Goal: Task Accomplishment & Management: Complete application form

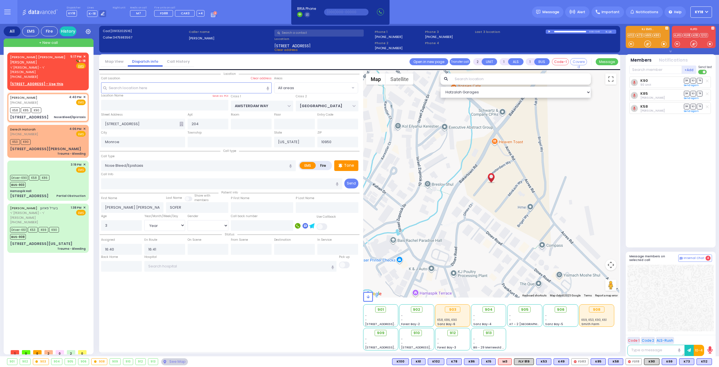
select select "Year"
drag, startPoint x: 50, startPoint y: 77, endPoint x: 53, endPoint y: 77, distance: 3.4
click at [51, 82] on u "[STREET_ADDRESS] - Use this" at bounding box center [36, 84] width 53 height 5
select select
radio input "true"
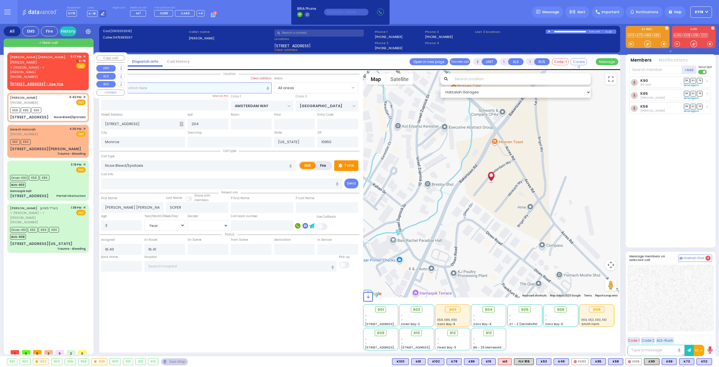
type input "[PERSON_NAME]"
type input "[GEOGRAPHIC_DATA]"
select select
type input "17:17"
select select "Hatzalah Garages"
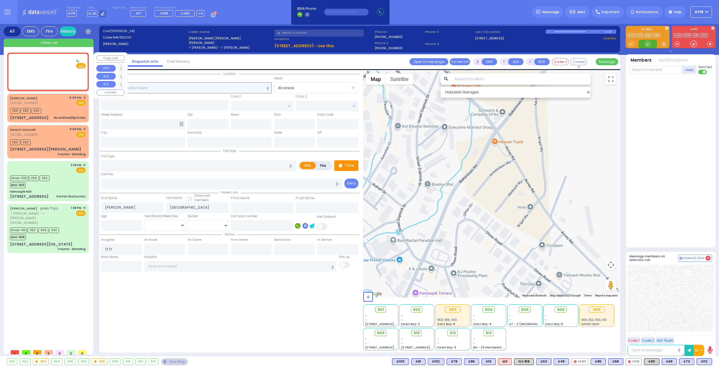
select select
radio input "true"
select select
select select "Hatzalah Garages"
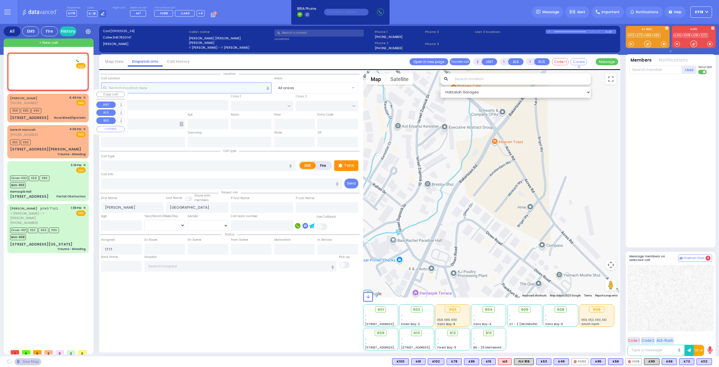
type input "PREMISHLAN WAY"
type input "MOUNTAINVIEW DR"
type input "[STREET_ADDRESS]"
type input "102"
type input "Monroe"
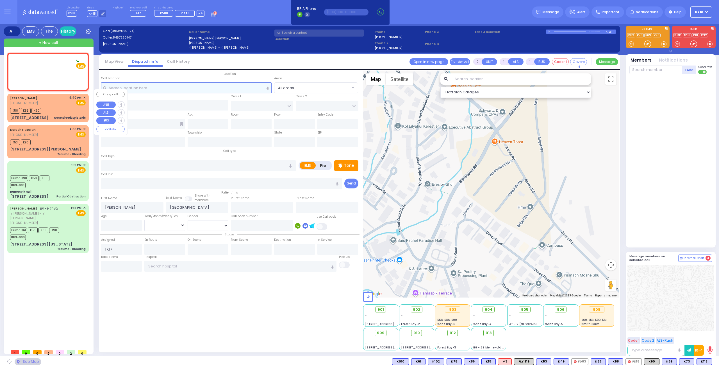
type input "[US_STATE]"
type input "10950"
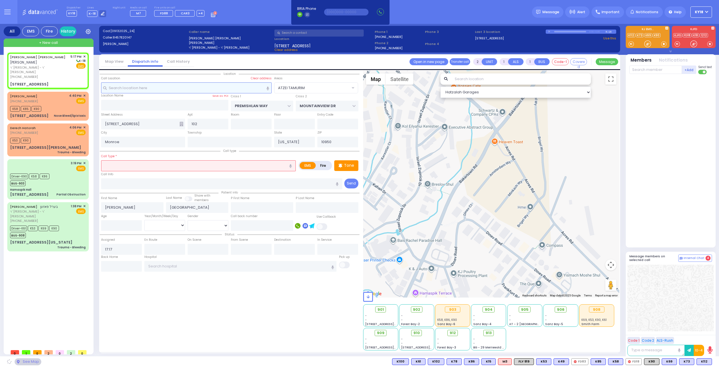
select select "ATZEI TAMURIM"
select select
radio input "true"
select select
select select "Hatzalah Garages"
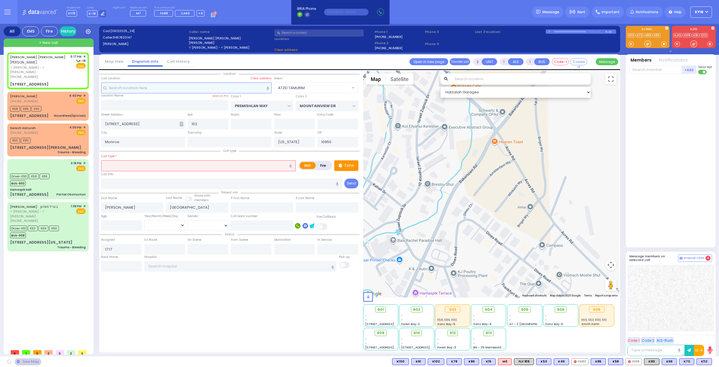
select select
radio input "true"
select select
select select "Hatzalah Garages"
select select "ATZEI TAMURIM"
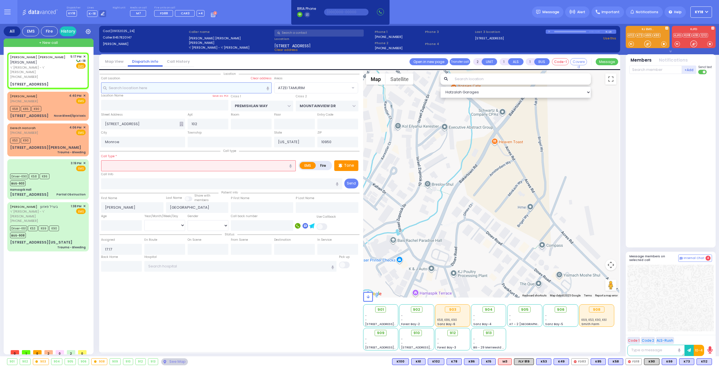
select select "ATZEI TAMURIM"
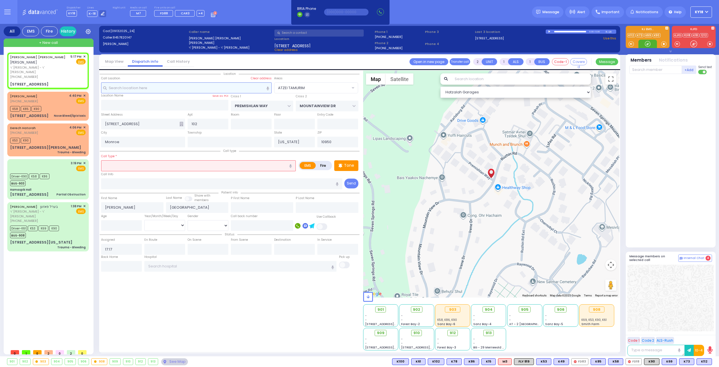
select select
radio input "true"
select select
select select "Hatzalah Garages"
select select "ATZEI TAMURIM"
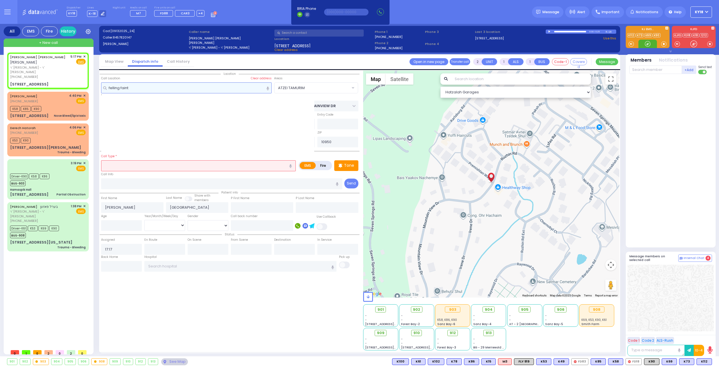
type input "felling faint"
click at [150, 158] on div "Call Type * Nose Bleed/Epistaxis" at bounding box center [198, 162] width 195 height 18
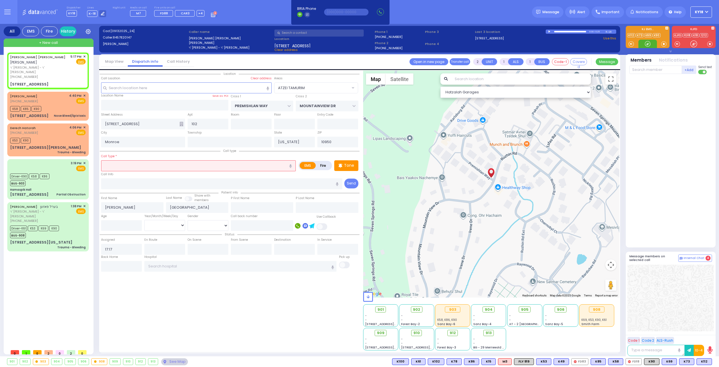
click at [152, 166] on input "text" at bounding box center [198, 165] width 195 height 11
select select
radio input "true"
select select
select select "Hatzalah Garages"
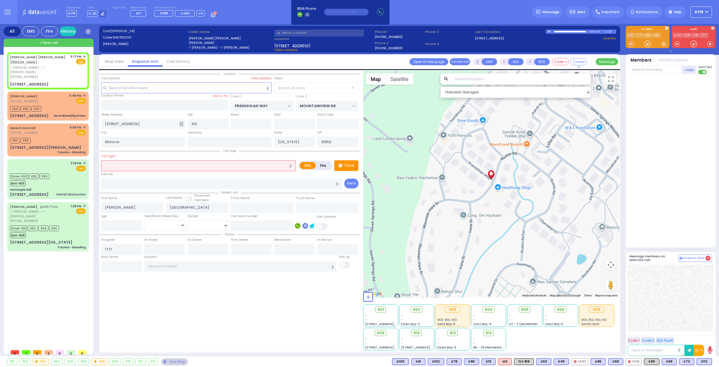
click at [291, 164] on icon "button" at bounding box center [290, 166] width 3 height 4
select select "ATZEI TAMURIM"
type input "ceiling fan"
select select
radio input "true"
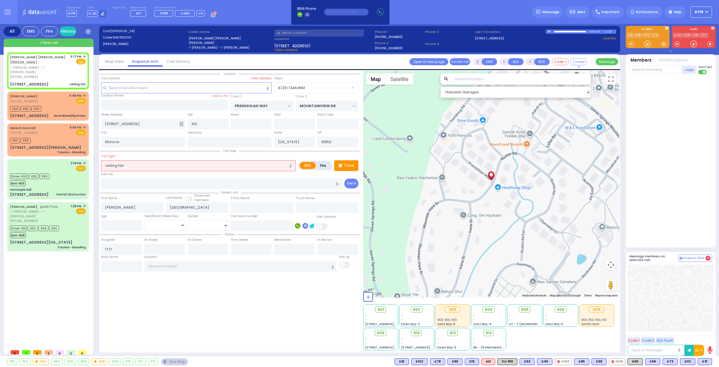
select select
select select "Hatzalah Garages"
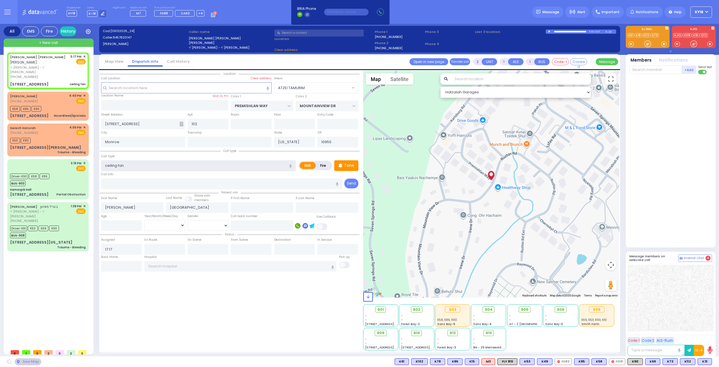
select select "ATZEI TAMURIM"
drag, startPoint x: 143, startPoint y: 164, endPoint x: 89, endPoint y: 165, distance: 54.0
click at [58, 163] on div "All EMS Fire History Settings" at bounding box center [360, 191] width 712 height 334
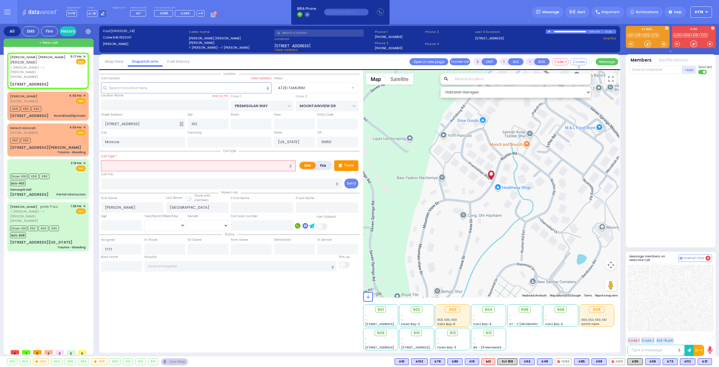
select select
radio input "true"
select select
select select "Hatzalah Garages"
select select "ATZEI TAMURIM"
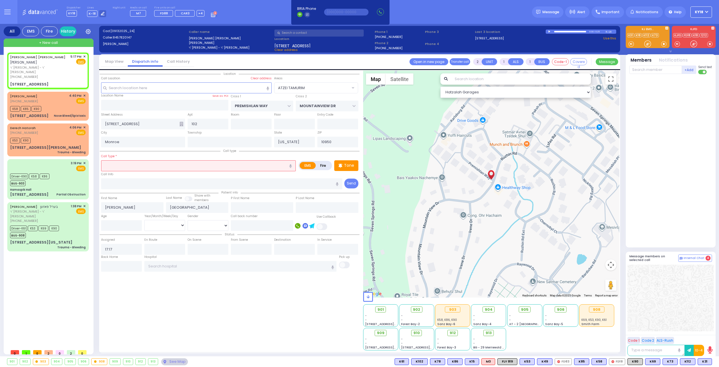
click at [288, 164] on button "button" at bounding box center [291, 165] width 10 height 11
select select
radio input "true"
select select
select select "Hatzalah Garages"
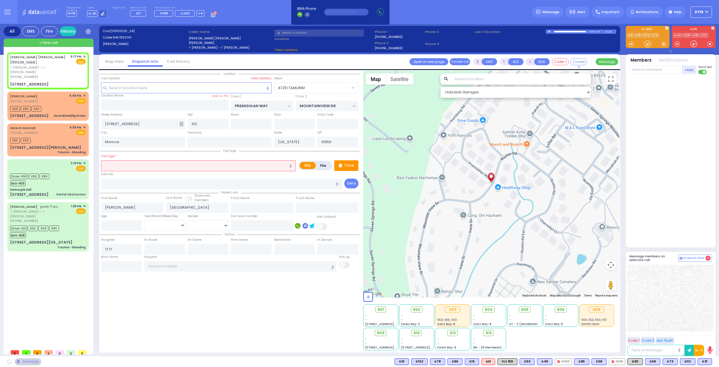
select select "ATZEI TAMURIM"
click at [291, 165] on icon "button" at bounding box center [290, 166] width 3 height 4
click at [142, 164] on input "text" at bounding box center [198, 165] width 195 height 11
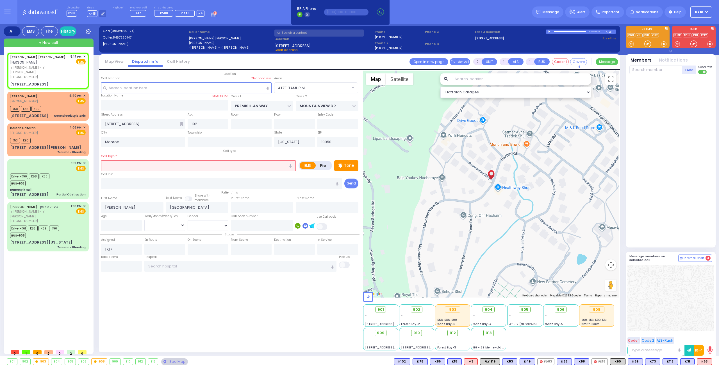
click at [293, 166] on button "button" at bounding box center [291, 165] width 10 height 11
select select
radio input "true"
select select
select select "Hatzalah Garages"
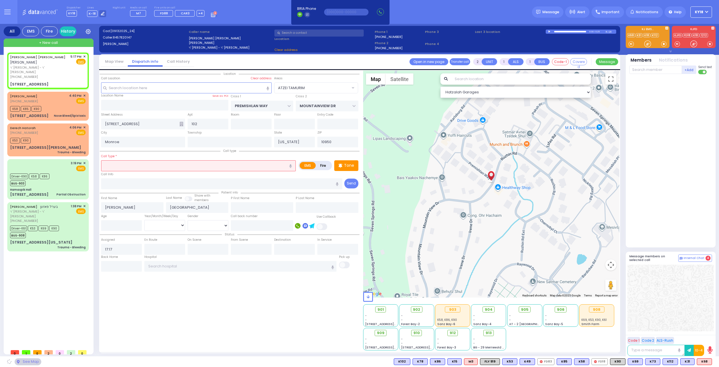
select select "ATZEI TAMURIM"
click at [292, 166] on icon "button" at bounding box center [290, 166] width 3 height 4
click at [122, 163] on input "text" at bounding box center [198, 165] width 195 height 11
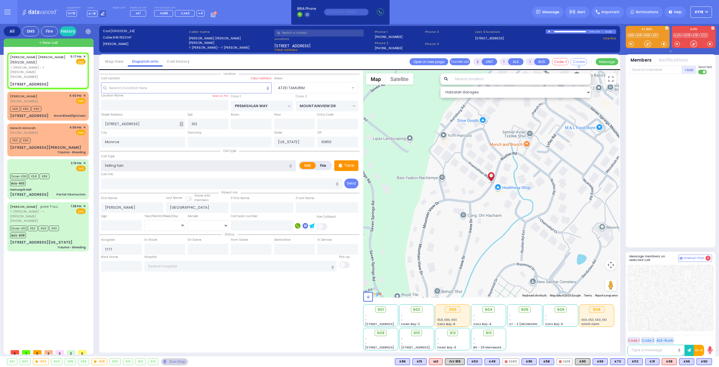
type input "felling faint"
select select
radio input "true"
select select
select select "Hatzalah Garages"
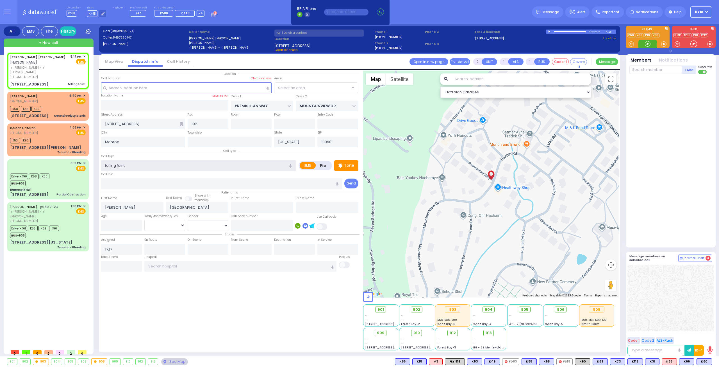
select select "ATZEI TAMURIM"
type input "felling faint"
click at [62, 74] on div "[PERSON_NAME] [PERSON_NAME] [PERSON_NAME] ר' [PERSON_NAME] - ר' [PERSON_NAME] […" at bounding box center [47, 70] width 79 height 35
select select
radio input "true"
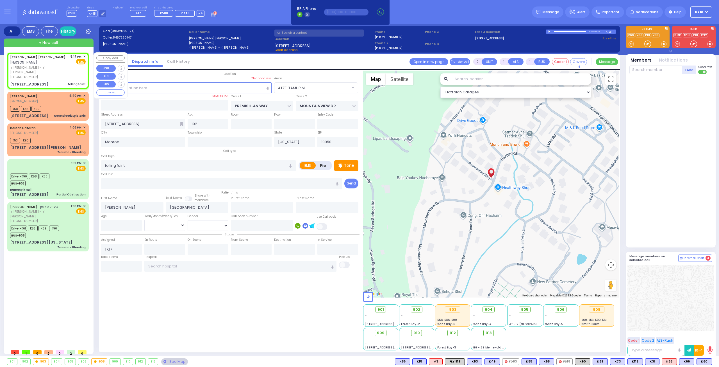
select select
select select "Hatzalah Garages"
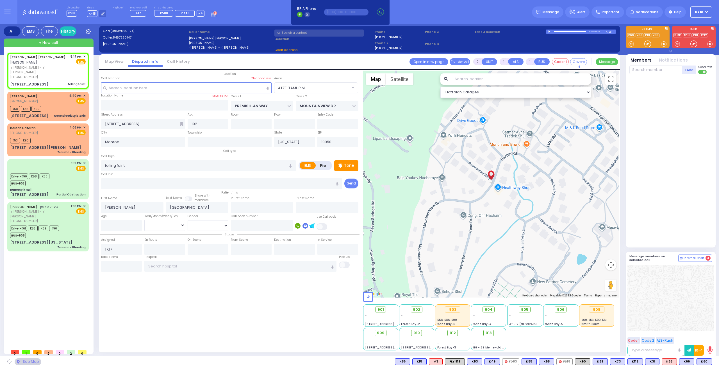
select select
radio input "true"
select select
select select "Hatzalah Garages"
select select "ATZEI TAMURIM"
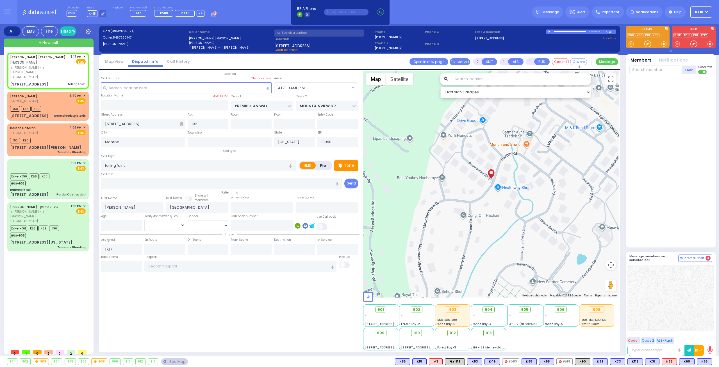
select select "ATZEI TAMURIM"
click at [653, 361] on span "K31" at bounding box center [653, 361] width 14 height 6
select select
radio input "true"
select select
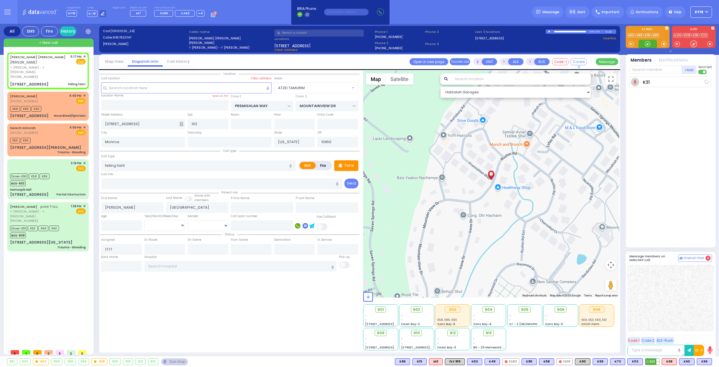
type input "17:18"
select select "Hatzalah Garages"
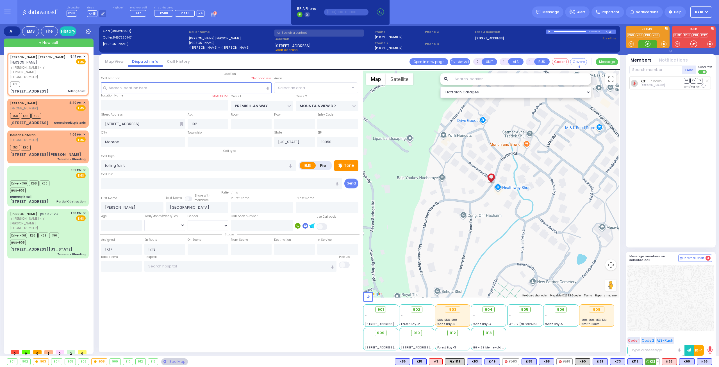
select select "ATZEI TAMURIM"
click at [668, 364] on span "K68" at bounding box center [669, 361] width 15 height 6
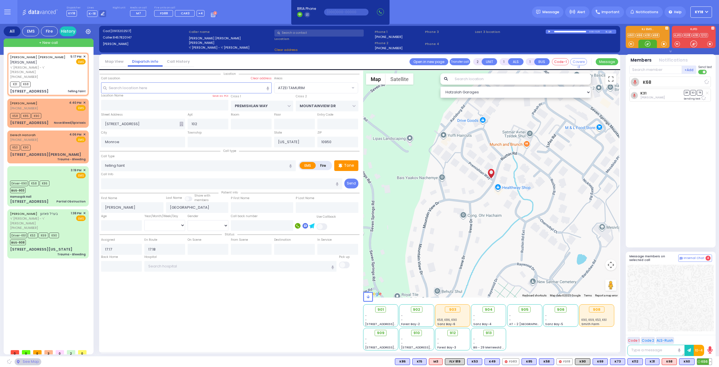
select select
radio input "true"
select select
select select "Hatzalah Garages"
select select "ATZEI TAMURIM"
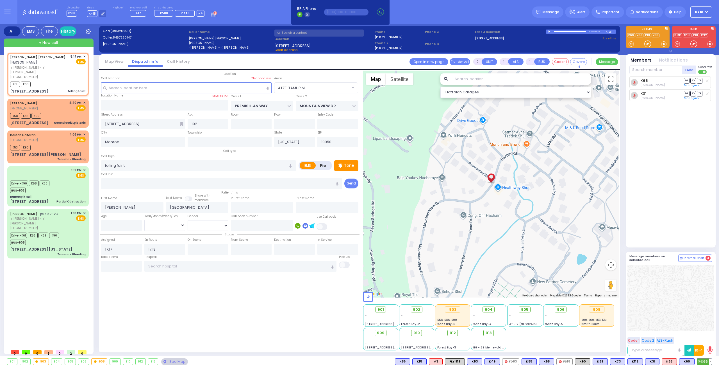
click at [705, 363] on span "K66" at bounding box center [705, 361] width 15 height 6
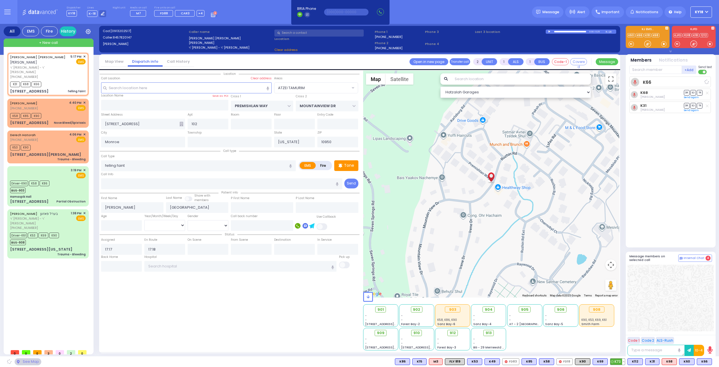
select select
radio input "true"
select select
select select "Hatzalah Garages"
select select "ATZEI TAMURIM"
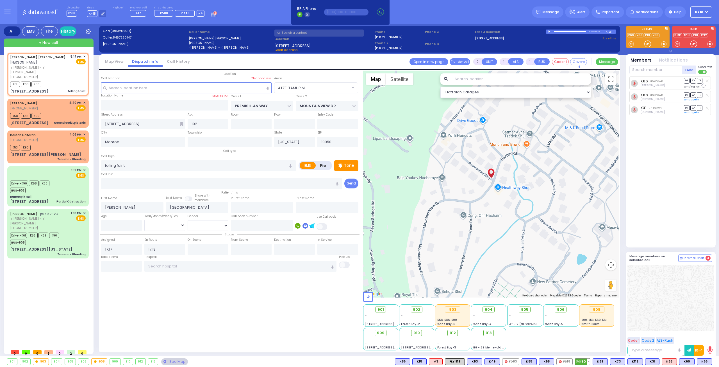
click at [588, 362] on span "K90" at bounding box center [583, 361] width 15 height 6
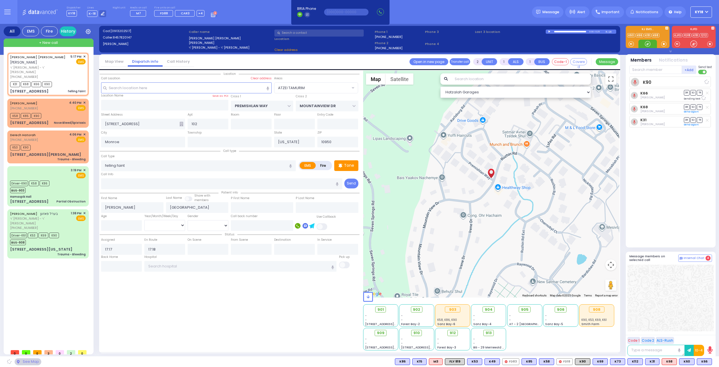
select select
radio input "true"
select select
select select "Hatzalah Garages"
select select "ATZEI TAMURIM"
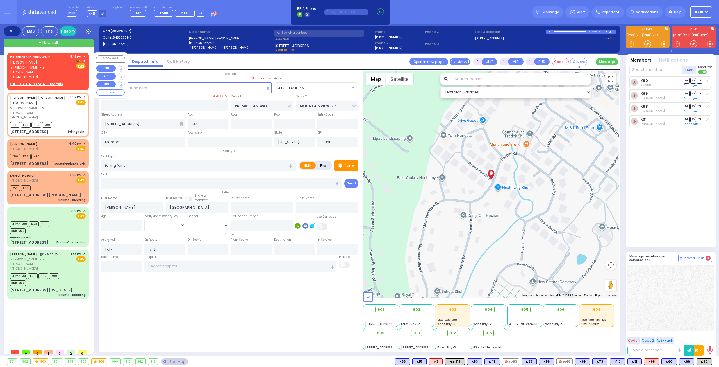
click at [53, 74] on div "[PHONE_NUMBER]" at bounding box center [39, 76] width 58 height 5
select select
radio input "true"
type input "[PERSON_NAME]"
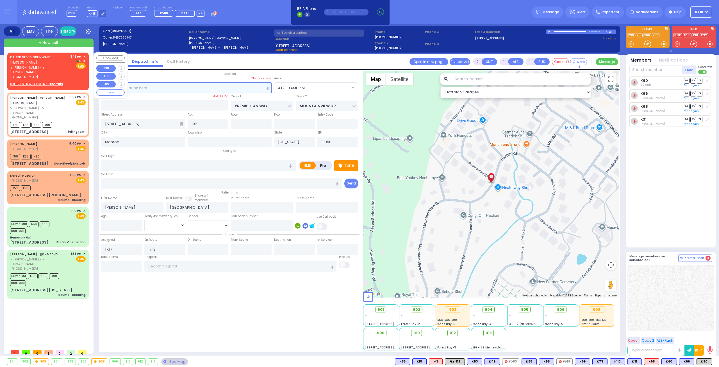
select select
type input "17:18"
select select "Hatzalah Garages"
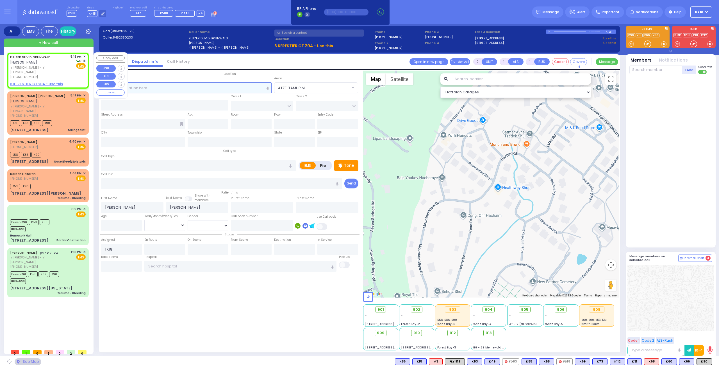
select select
radio input "true"
select select
select select "Hatzalah Garages"
click at [51, 82] on u "6 KERESTIER CT 204 - Use this" at bounding box center [36, 84] width 53 height 5
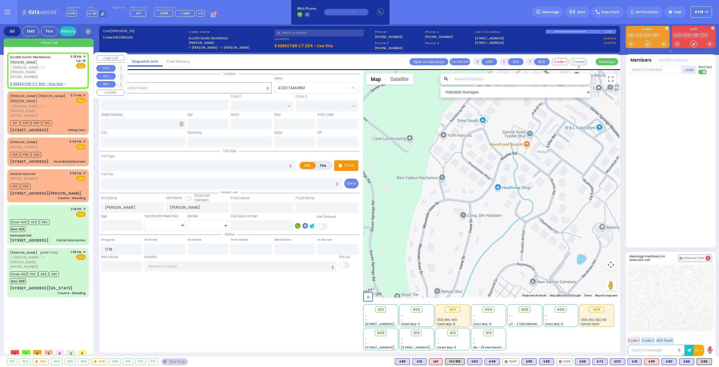
select select
radio input "true"
select select
select select "Hatzalah Garages"
select select
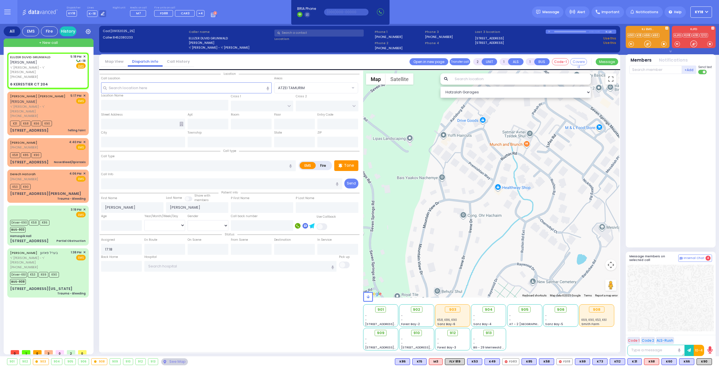
radio input "true"
select select
type input "GETZIL BERGER BLVD"
type input "KAHAN DR"
type input "6 KERESTIER CT"
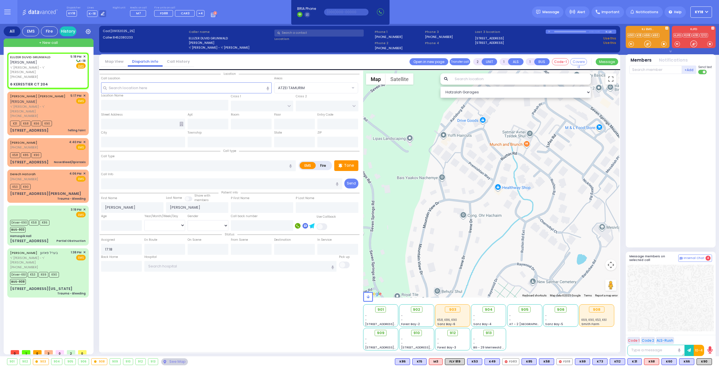
type input "204"
type input "[PERSON_NAME]"
type input "[US_STATE]"
type input "10950"
select select "Hatzalah Garages"
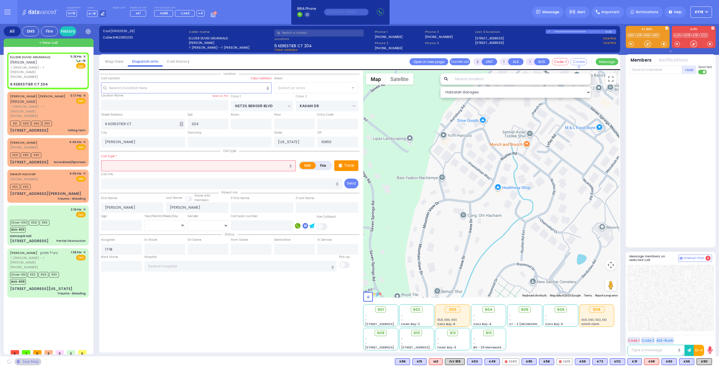
select select "SECTION 4"
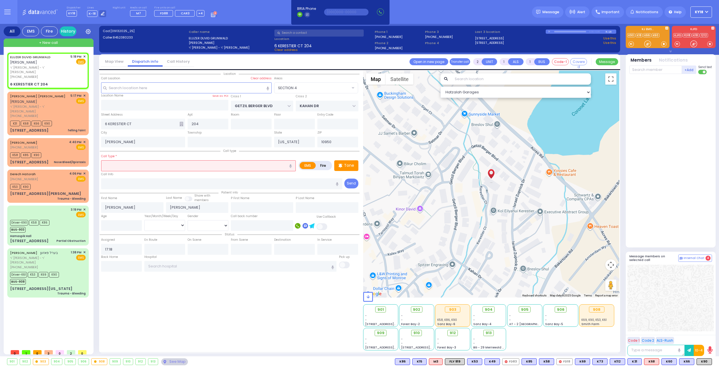
select select
radio input "true"
select select
select select "Hatzalah Garages"
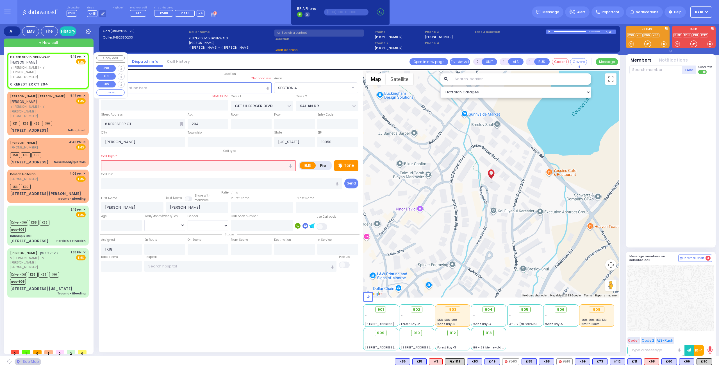
select select "SECTION 4"
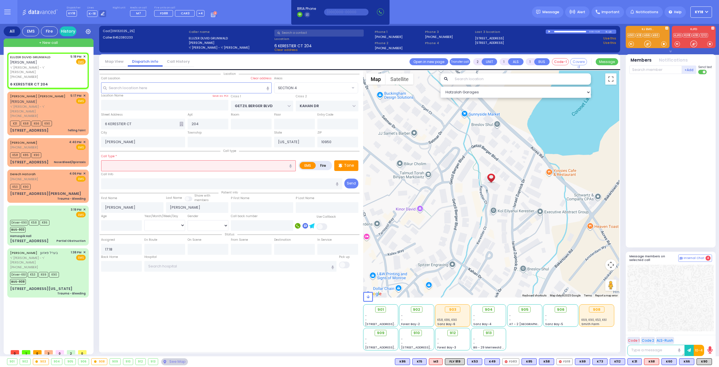
click at [117, 166] on input "text" at bounding box center [198, 165] width 195 height 11
click at [290, 167] on button "button" at bounding box center [291, 165] width 10 height 11
select select
radio input "true"
select select
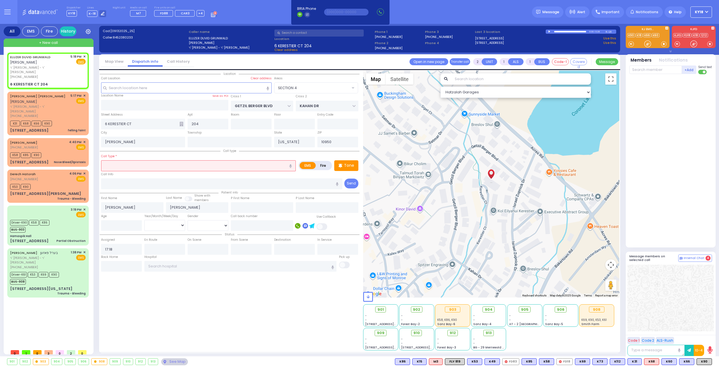
select select "Hatzalah Garages"
select select "SECTION 4"
click at [291, 164] on icon "button" at bounding box center [290, 166] width 3 height 4
type input "[MEDICAL_DATA]"
select select
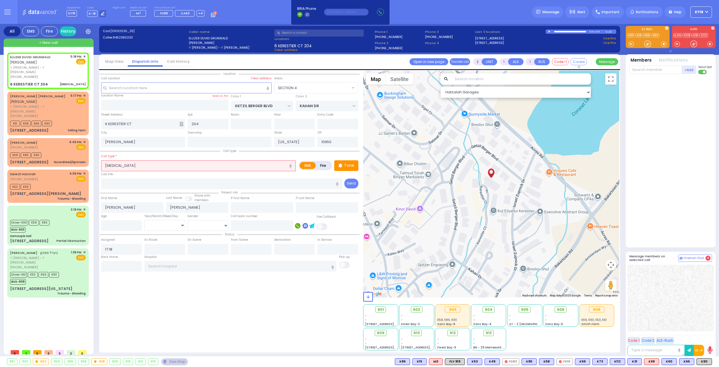
radio input "true"
select select
select select "Hatzalah Garages"
select select "SECTION 4"
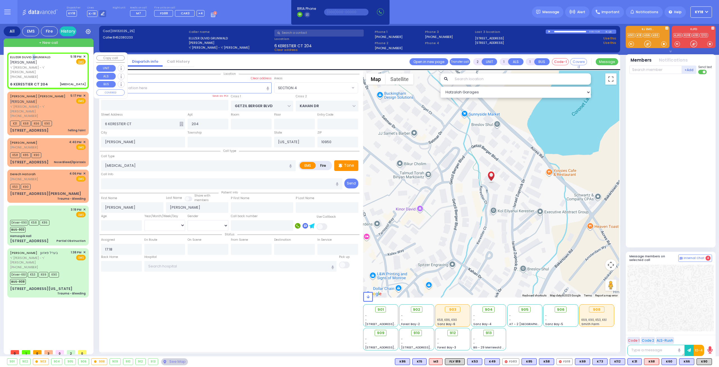
click at [34, 58] on div "[PERSON_NAME] [PERSON_NAME]" at bounding box center [39, 59] width 58 height 11
select select
radio input "true"
select select
select select "Hatzalah Garages"
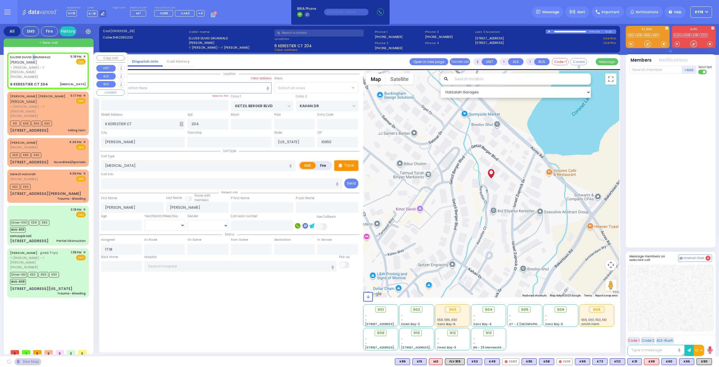
select select "SECTION 4"
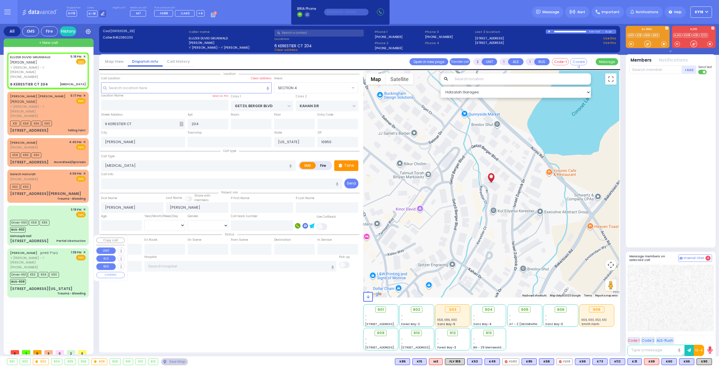
click at [74, 255] on div "EMS" at bounding box center [78, 258] width 15 height 6
type input "6"
select select
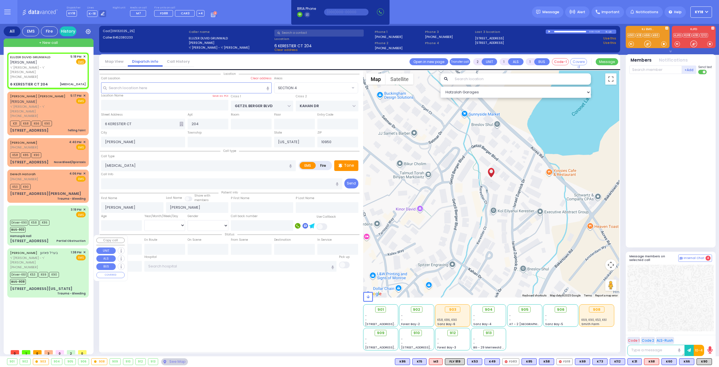
type input "Trauma - Bleeding"
radio input "true"
type input "[PERSON_NAME]"
type input "POSEN"
type input "[PERSON_NAME]"
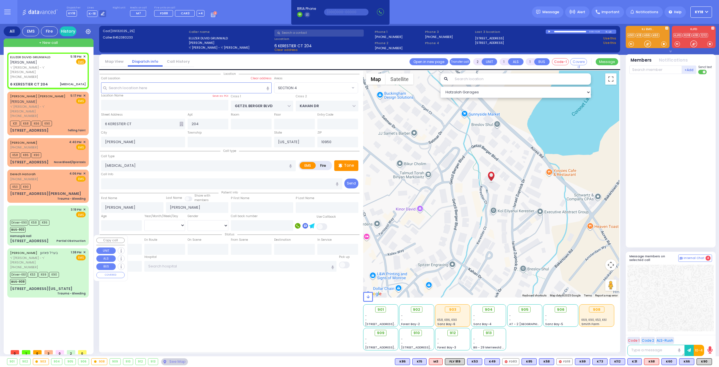
type input "[PERSON_NAME]"
type input "6"
select select "Year"
select select "[DEMOGRAPHIC_DATA]"
type input "13:38"
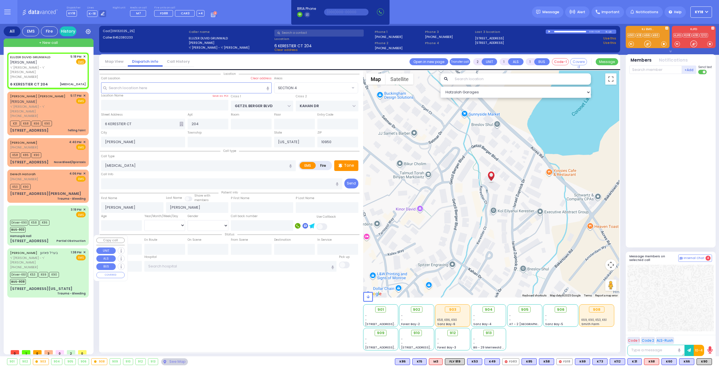
type input "13:40"
type input "13:42"
type input "14:15"
select select "Hatzalah Garages"
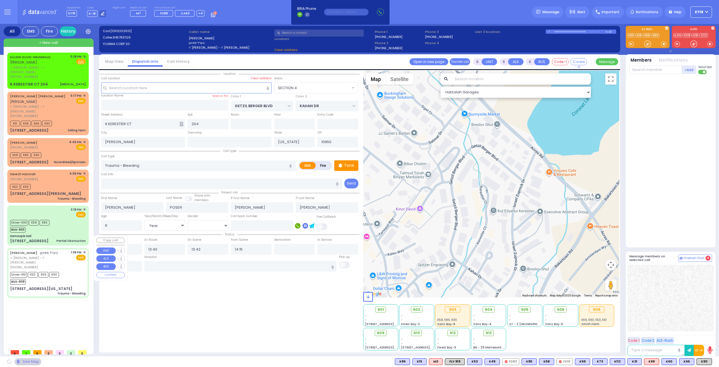
type input "MERRIEWOLD LN SOUTH"
type input "[STREET_ADDRESS][US_STATE]"
type input "Monroe"
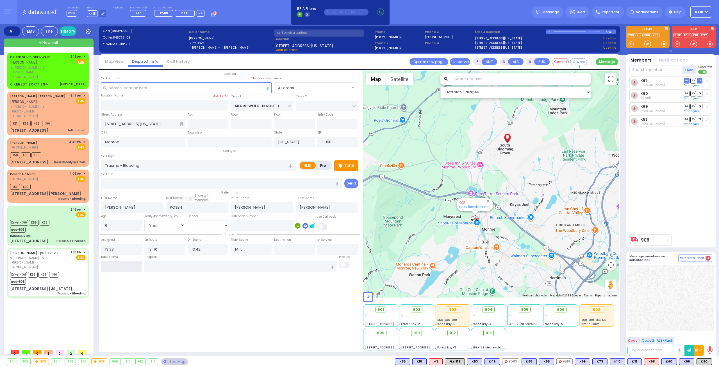
drag, startPoint x: 134, startPoint y: 263, endPoint x: 138, endPoint y: 262, distance: 3.7
click at [138, 262] on input "text" at bounding box center [121, 266] width 41 height 11
type input "17:20"
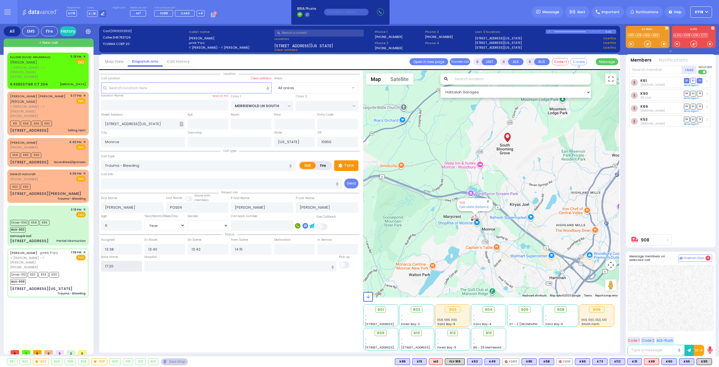
click at [138, 262] on input "17:20" at bounding box center [121, 266] width 41 height 11
select select
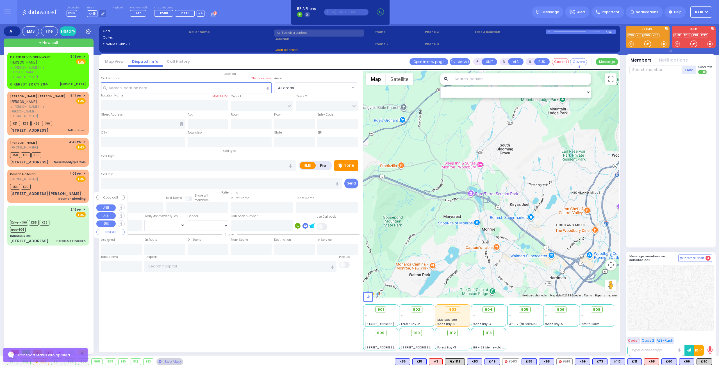
click at [67, 218] on div "Driver-K90 K58 K86 BUS-903" at bounding box center [48, 225] width 76 height 14
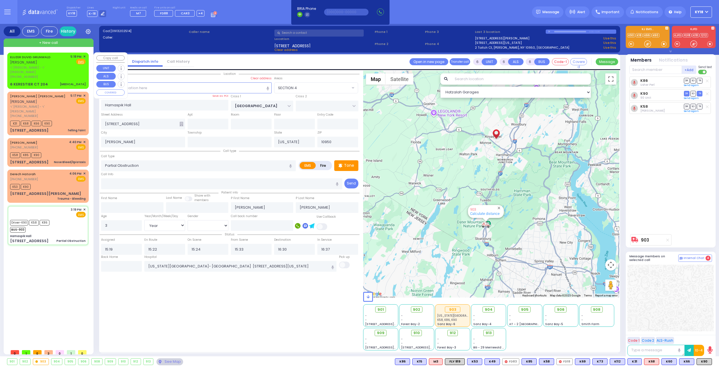
click at [66, 74] on div "[PHONE_NUMBER]" at bounding box center [39, 76] width 58 height 5
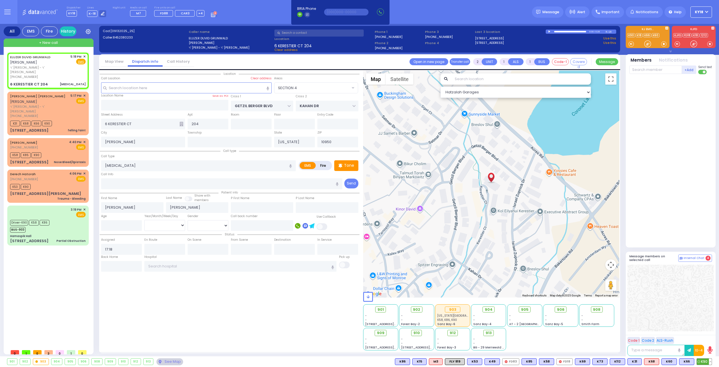
drag, startPoint x: 704, startPoint y: 361, endPoint x: 700, endPoint y: 358, distance: 4.8
click at [703, 361] on span "K90" at bounding box center [704, 361] width 15 height 6
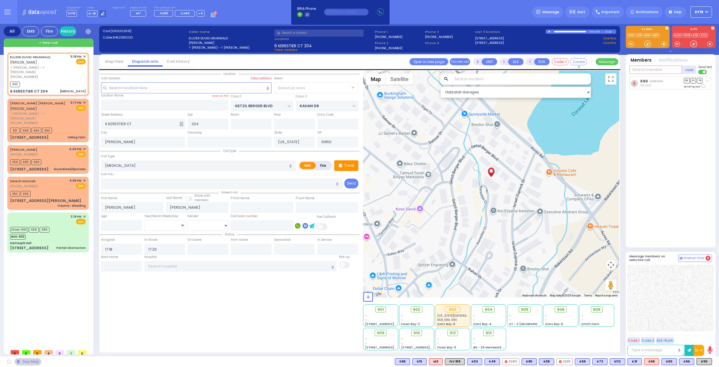
click at [652, 70] on input "text" at bounding box center [656, 69] width 53 height 8
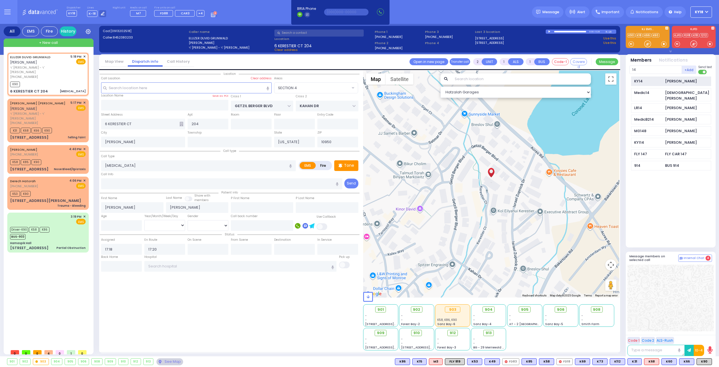
click at [652, 79] on div "KY14" at bounding box center [649, 81] width 28 height 6
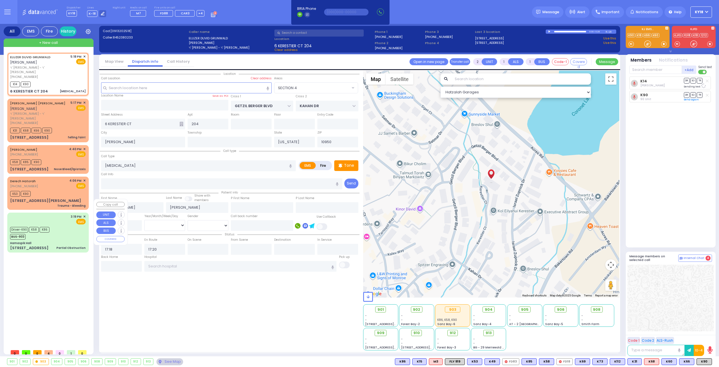
click at [64, 241] on div "Hamaspik Hall" at bounding box center [48, 243] width 76 height 4
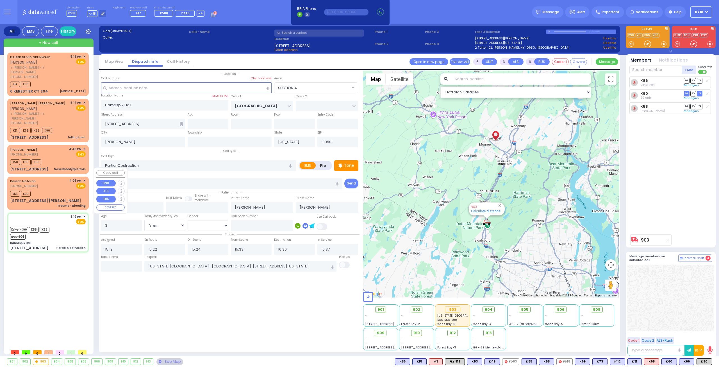
click at [58, 189] on div "K53 K90" at bounding box center [48, 192] width 76 height 7
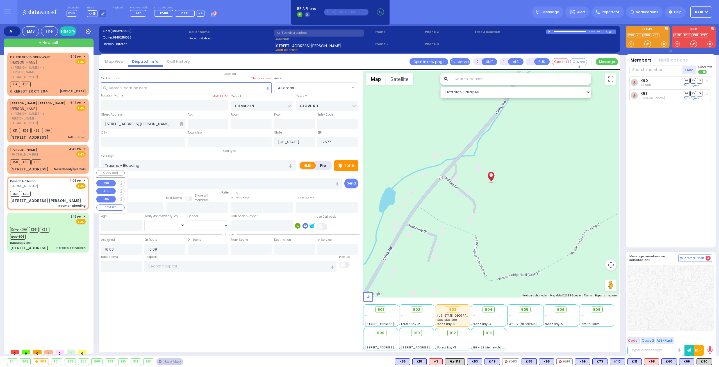
drag, startPoint x: 84, startPoint y: 170, endPoint x: 89, endPoint y: 169, distance: 5.1
click at [89, 169] on div "[PERSON_NAME] [PERSON_NAME] [PERSON_NAME] - ר' [PERSON_NAME] [PHONE_NUMBER] 5:1…" at bounding box center [49, 200] width 84 height 294
click at [84, 178] on span "✕" at bounding box center [84, 180] width 3 height 5
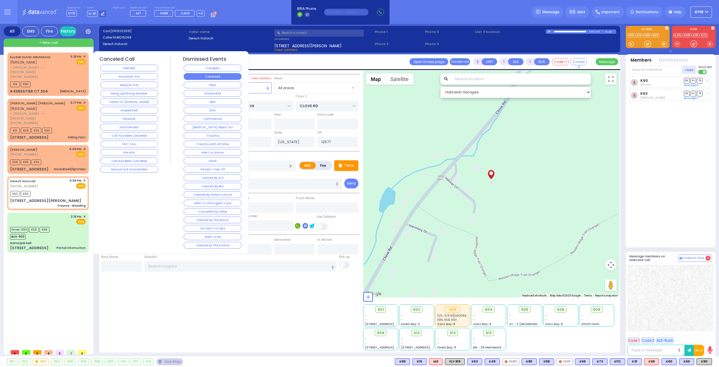
click at [226, 79] on button "Corrected" at bounding box center [213, 76] width 58 height 7
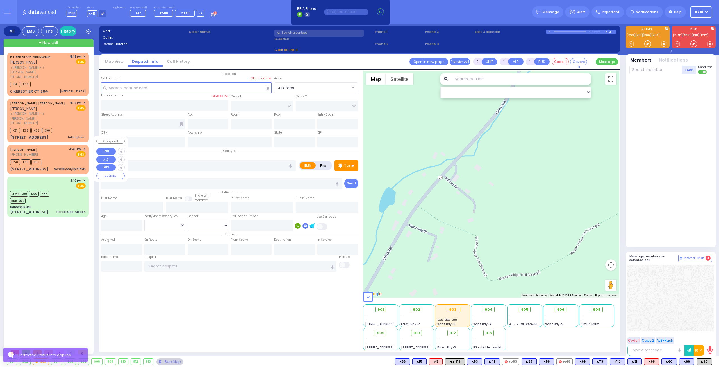
click at [69, 158] on div "K58 K85 K90" at bounding box center [48, 161] width 76 height 7
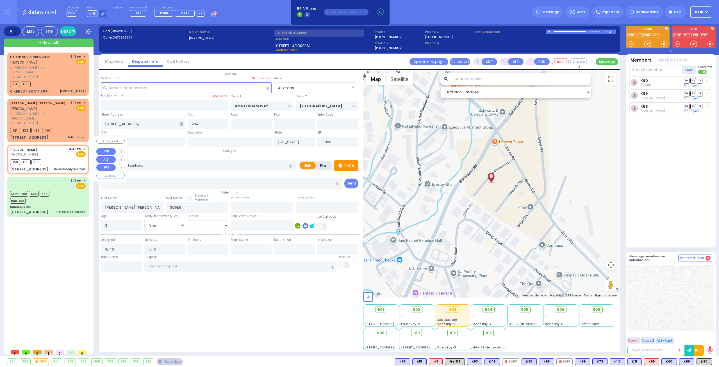
click at [85, 147] on span "✕" at bounding box center [84, 149] width 3 height 5
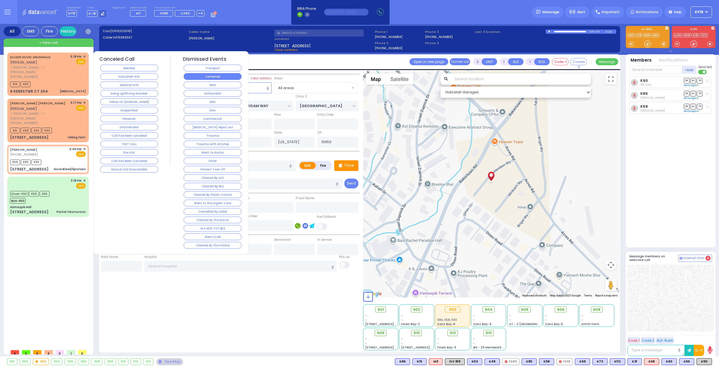
click at [205, 78] on button "Corrected" at bounding box center [213, 76] width 58 height 7
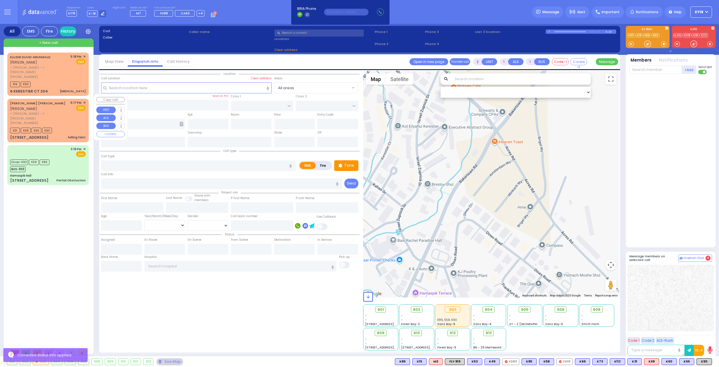
click at [67, 111] on span "ר' [PERSON_NAME] - ר' [PERSON_NAME]" at bounding box center [39, 115] width 58 height 9
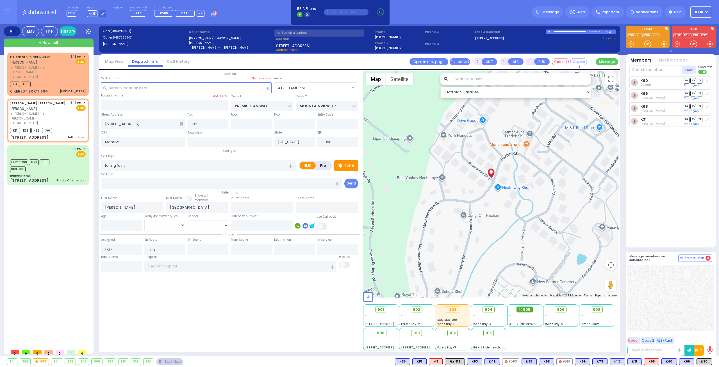
click at [525, 308] on span "905" at bounding box center [527, 310] width 8 height 6
